Goal: Task Accomplishment & Management: Manage account settings

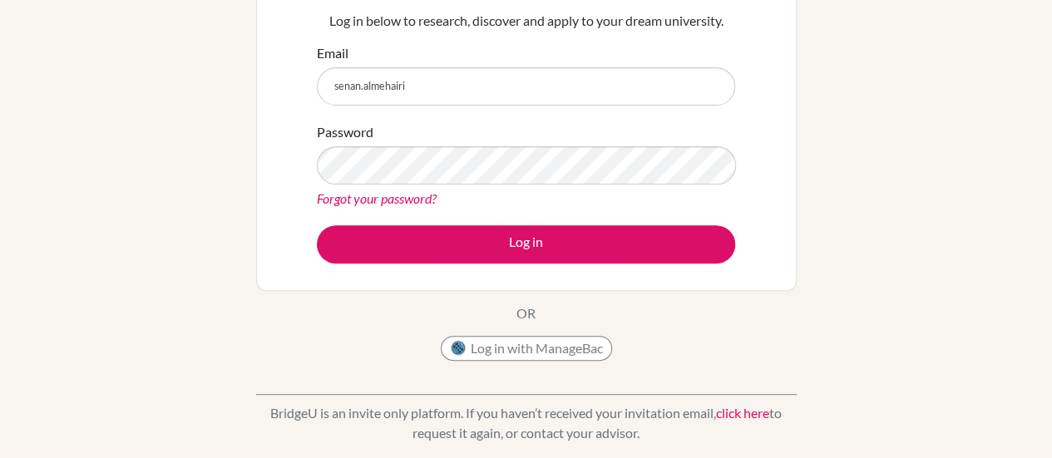
scroll to position [175, 0]
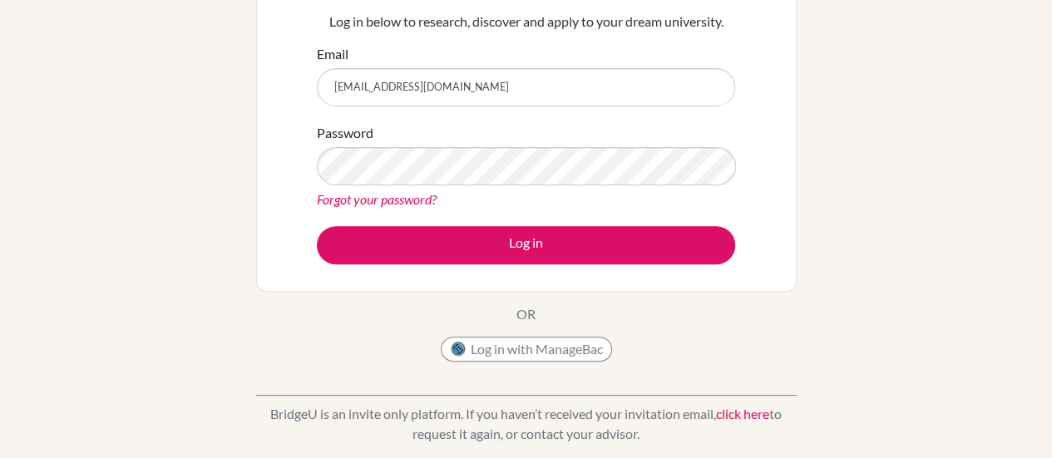
type input "senan.almehairi@ris.ae"
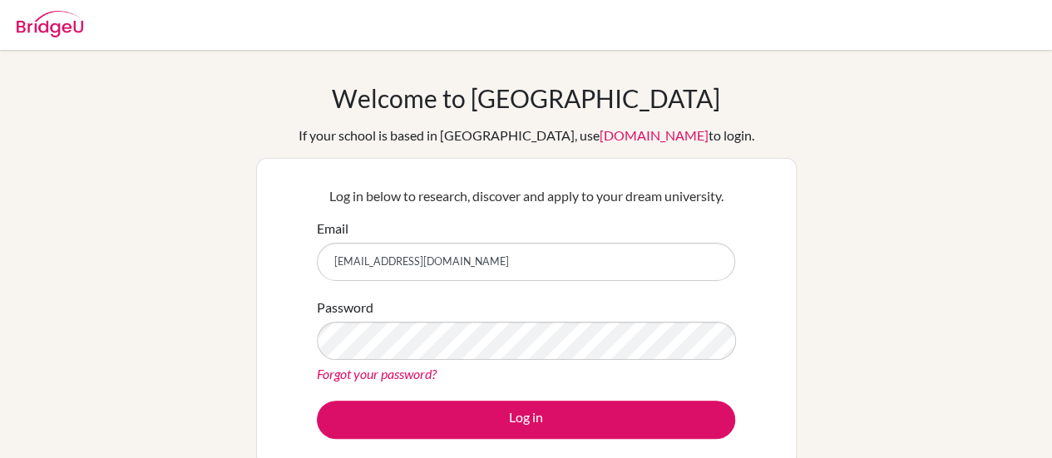
type input "[EMAIL_ADDRESS][DOMAIN_NAME]"
click at [393, 381] on link "Forgot your password?" at bounding box center [377, 374] width 120 height 16
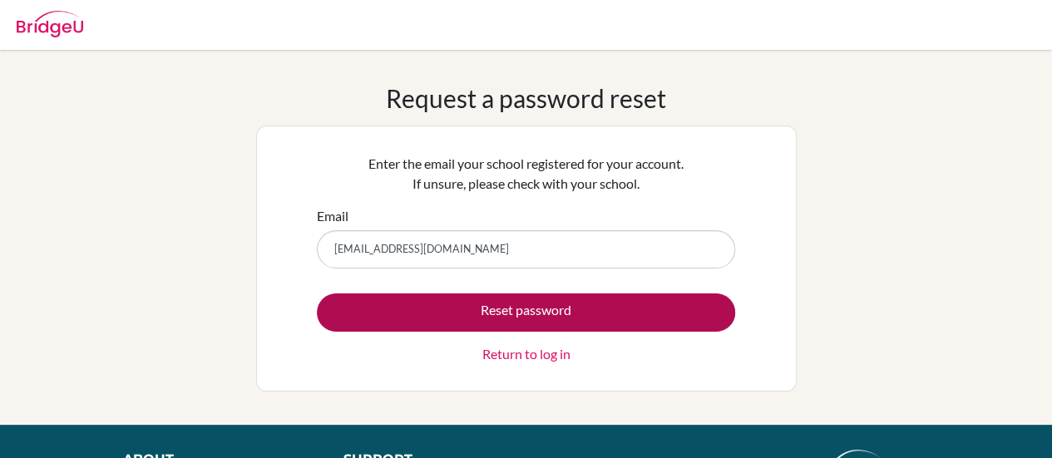
type input "senan.almehairi@ris.ae"
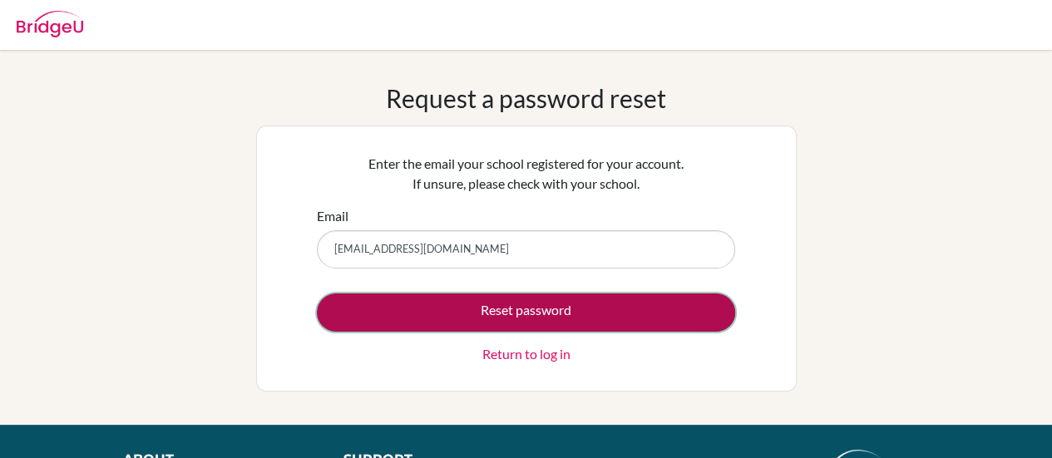
click at [600, 308] on button "Reset password" at bounding box center [526, 313] width 418 height 38
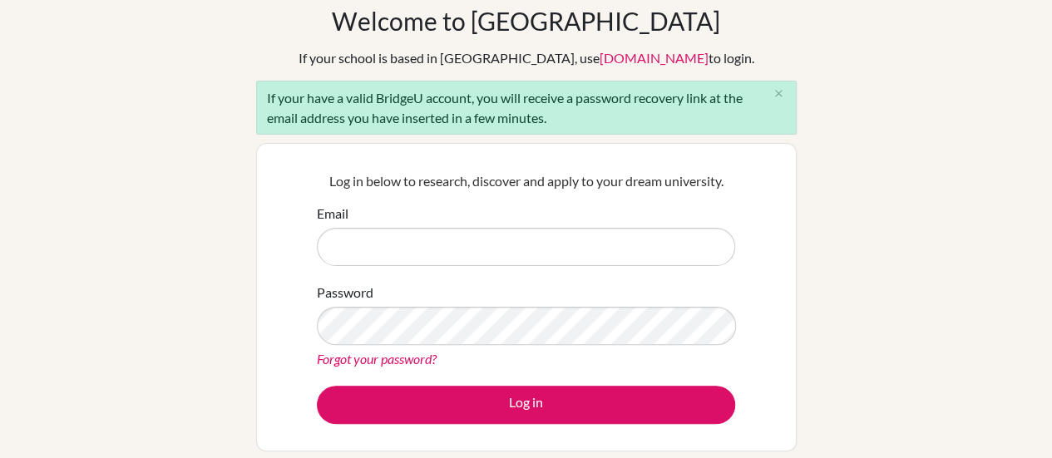
scroll to position [78, 0]
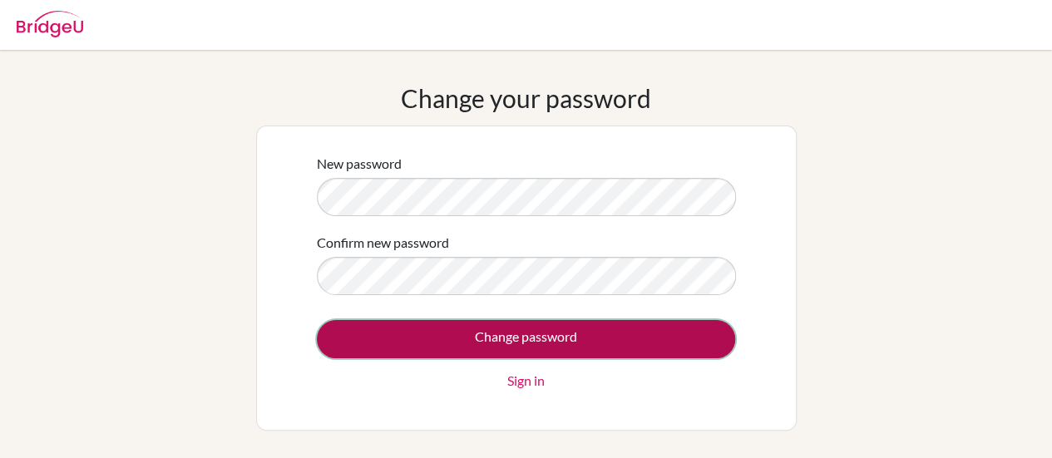
click at [595, 332] on input "Change password" at bounding box center [526, 339] width 418 height 38
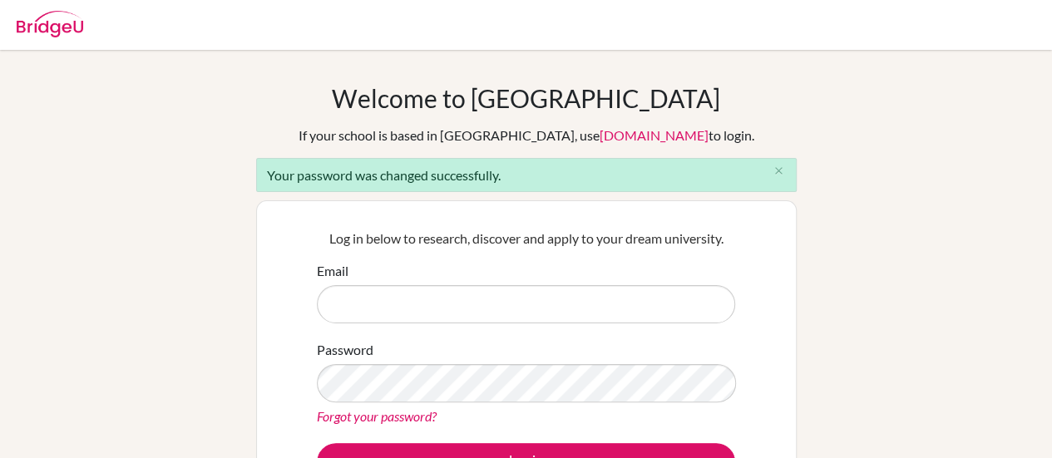
type input "S"
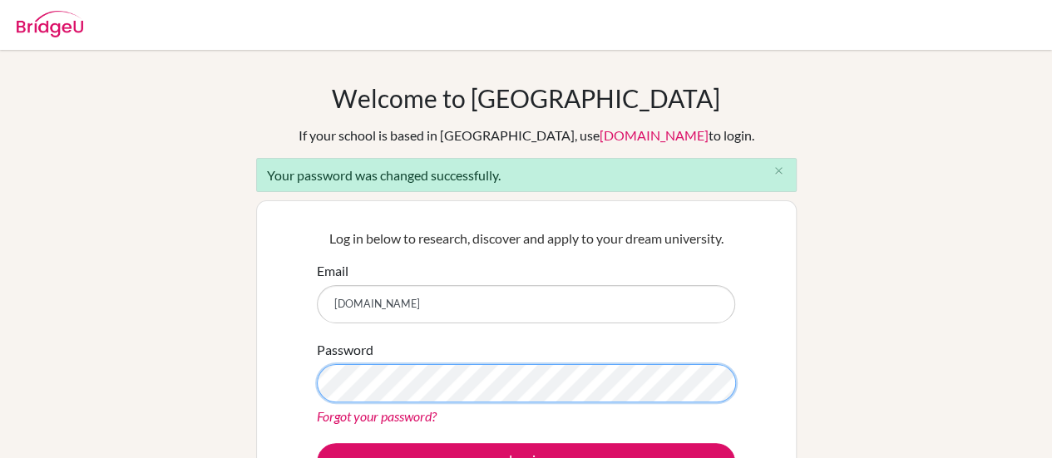
click at [317, 443] on button "Log in" at bounding box center [526, 462] width 418 height 38
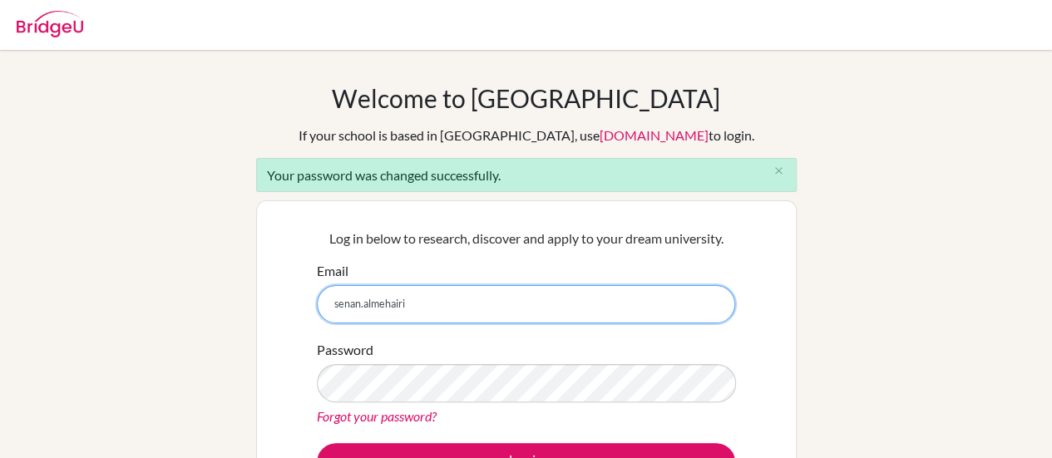
type input "[EMAIL_ADDRESS][DOMAIN_NAME]"
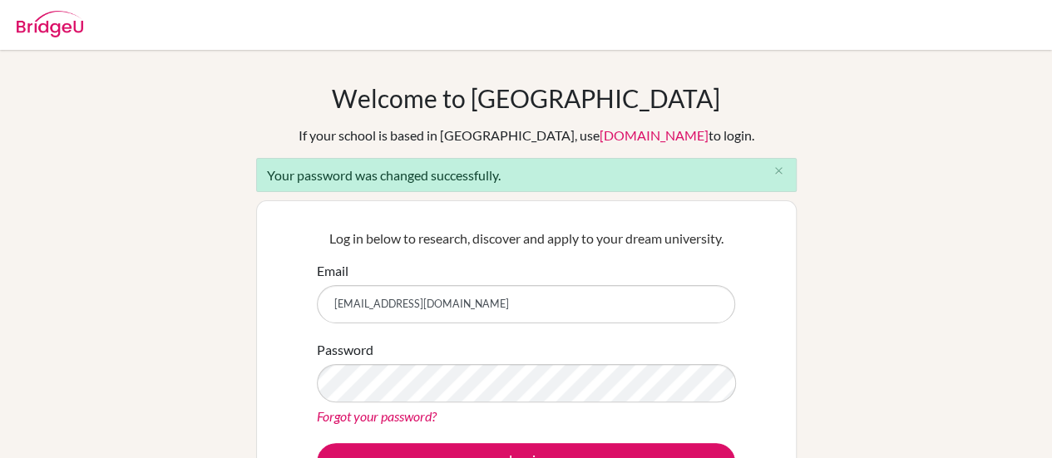
click at [793, 368] on div "Log in below to research, discover and apply to your dream university. Email [E…" at bounding box center [526, 354] width 540 height 308
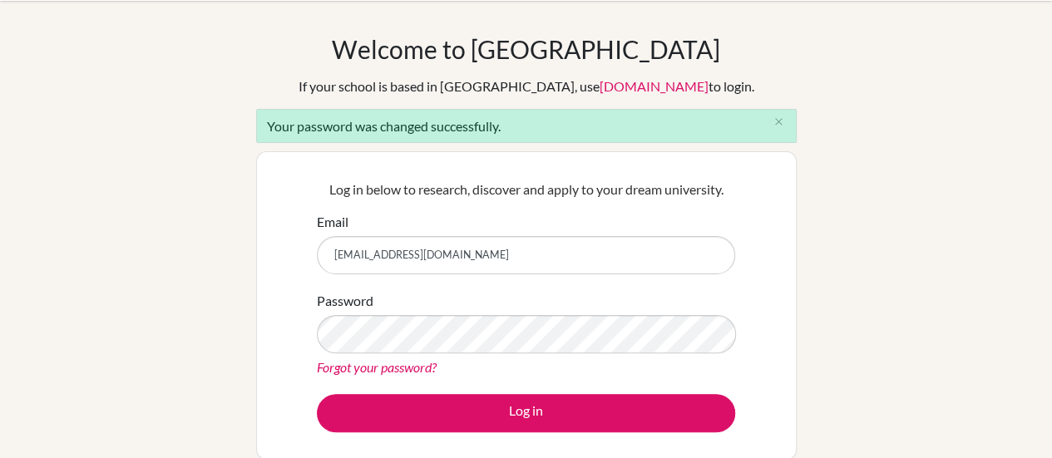
scroll to position [70, 0]
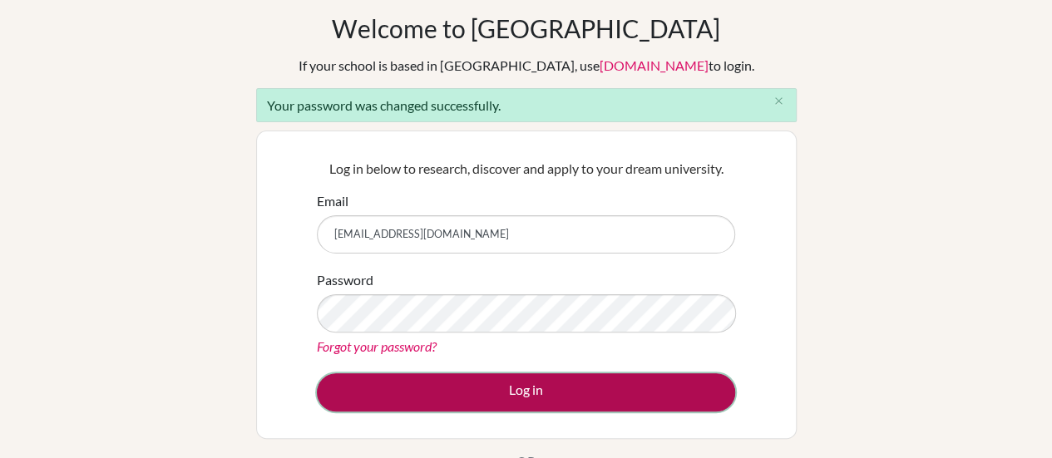
click at [629, 409] on button "Log in" at bounding box center [526, 392] width 418 height 38
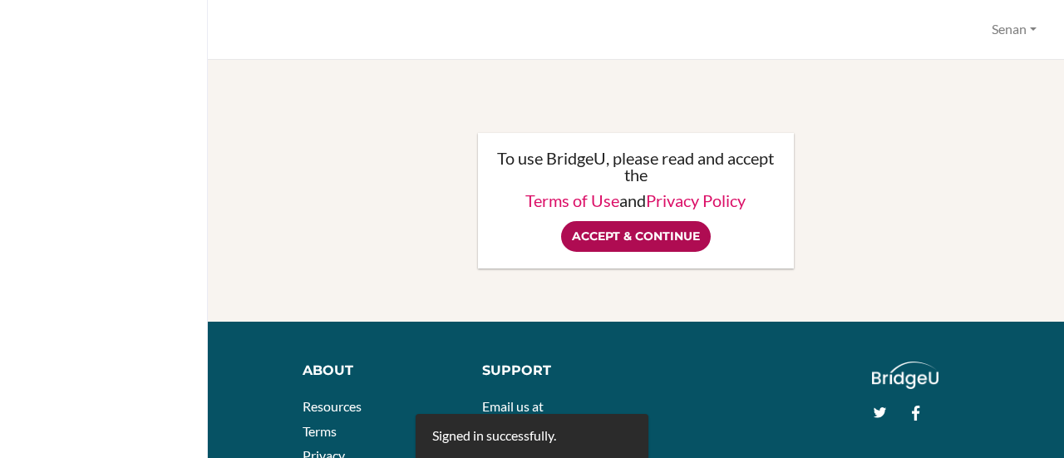
click at [662, 243] on input "Accept & Continue" at bounding box center [636, 236] width 150 height 31
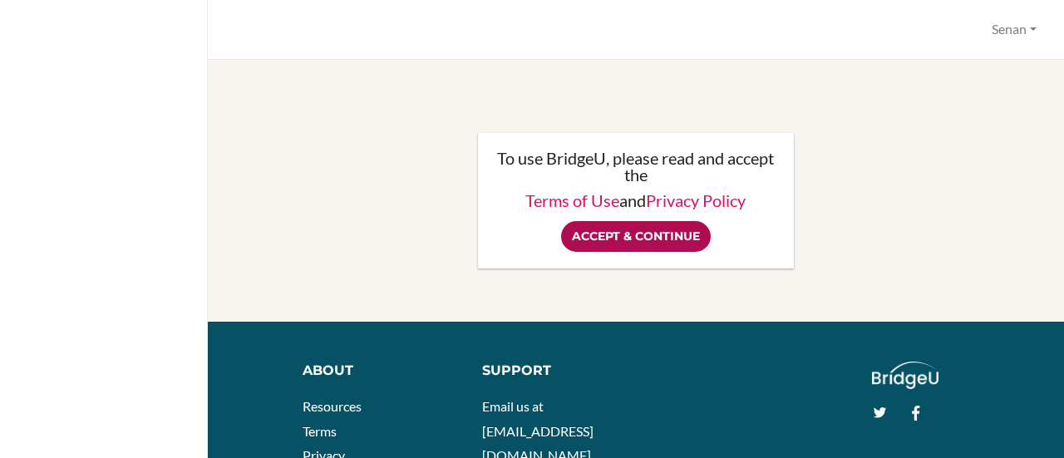
click at [677, 232] on input "Accept & Continue" at bounding box center [636, 236] width 150 height 31
